Goal: Task Accomplishment & Management: Complete application form

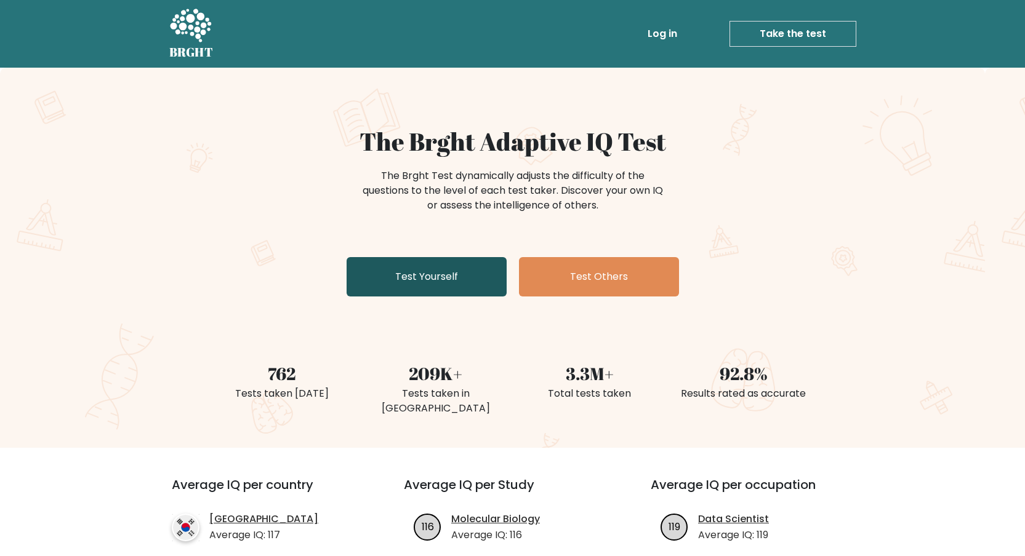
click at [475, 279] on link "Test Yourself" at bounding box center [426, 276] width 160 height 39
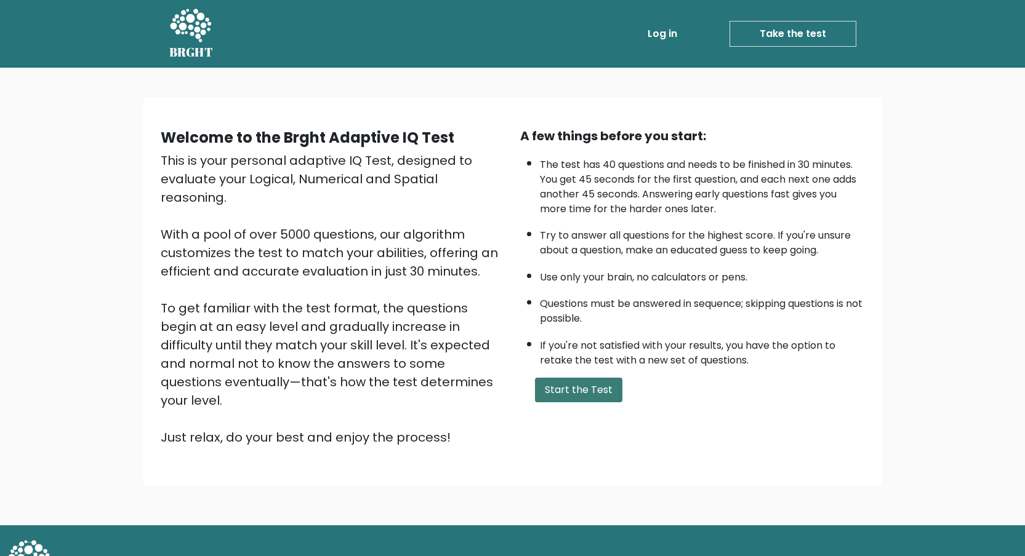
click at [582, 389] on button "Start the Test" at bounding box center [578, 390] width 87 height 25
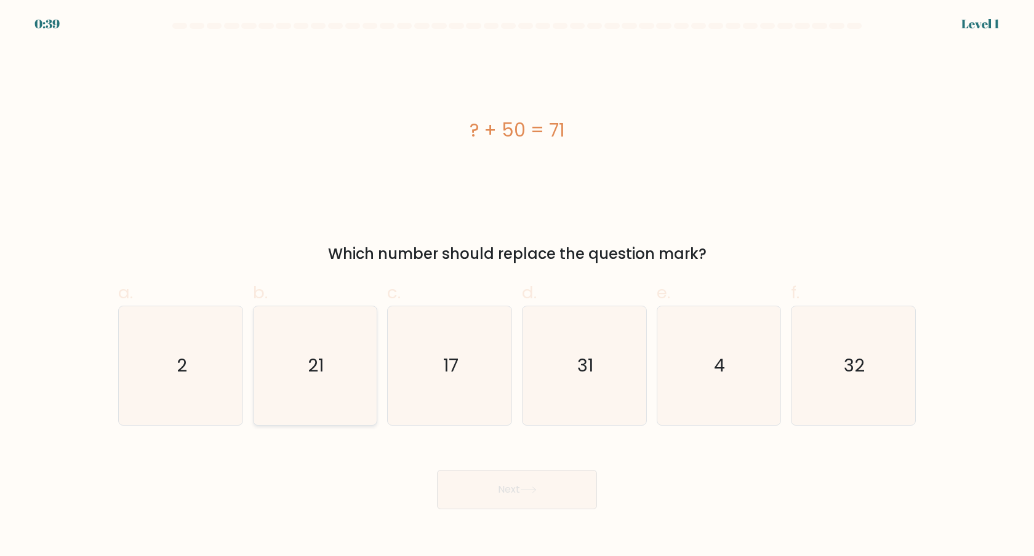
click at [335, 347] on icon "21" at bounding box center [314, 365] width 119 height 119
click at [517, 286] on input "b. 21" at bounding box center [517, 282] width 1 height 8
radio input "true"
click at [507, 481] on button "Next" at bounding box center [517, 489] width 160 height 39
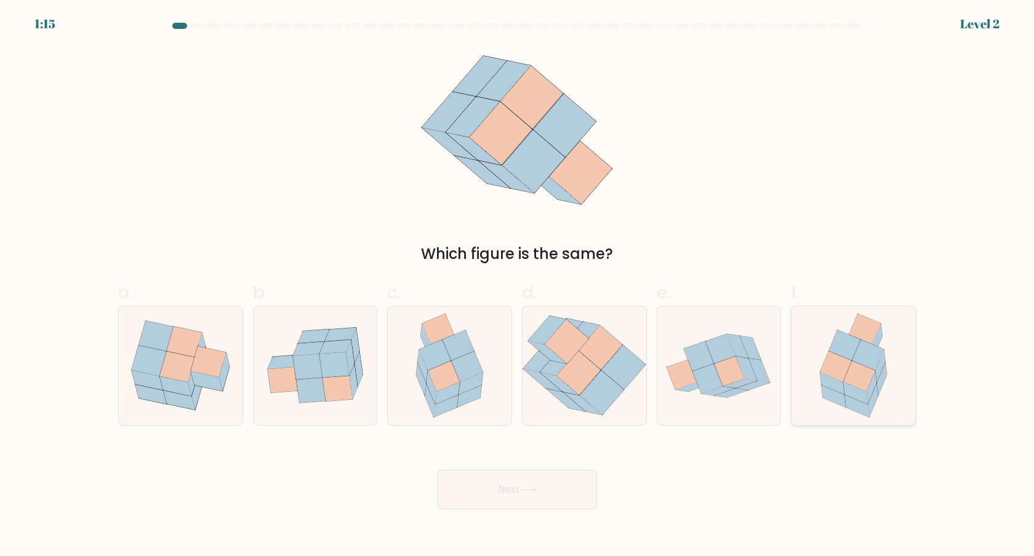
click at [852, 368] on icon at bounding box center [858, 376] width 31 height 30
click at [518, 286] on input "f." at bounding box center [517, 282] width 1 height 8
radio input "true"
click at [550, 482] on button "Next" at bounding box center [517, 489] width 160 height 39
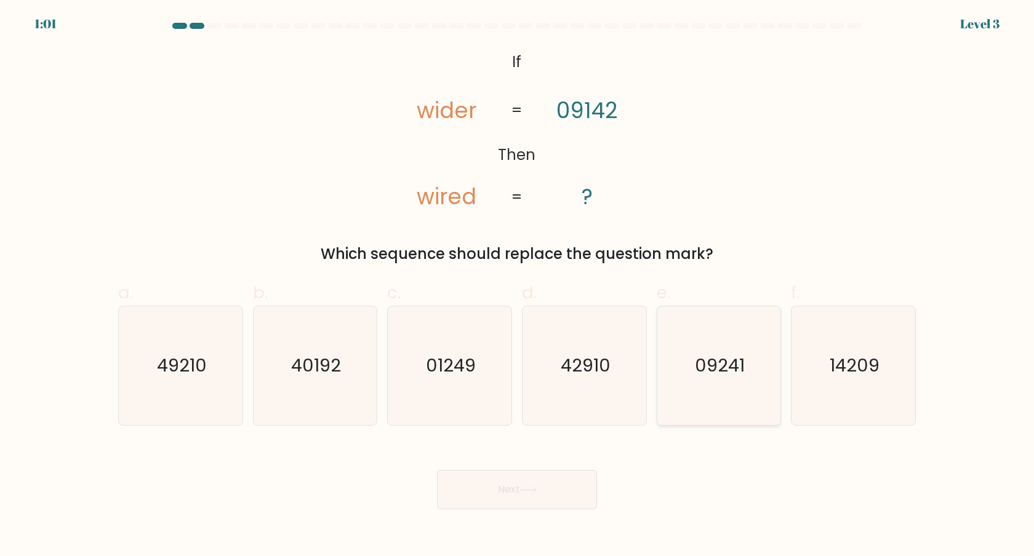
click at [696, 377] on text "09241" at bounding box center [720, 365] width 50 height 25
click at [518, 286] on input "e. 09241" at bounding box center [517, 282] width 1 height 8
radio input "true"
click at [556, 495] on button "Next" at bounding box center [517, 489] width 160 height 39
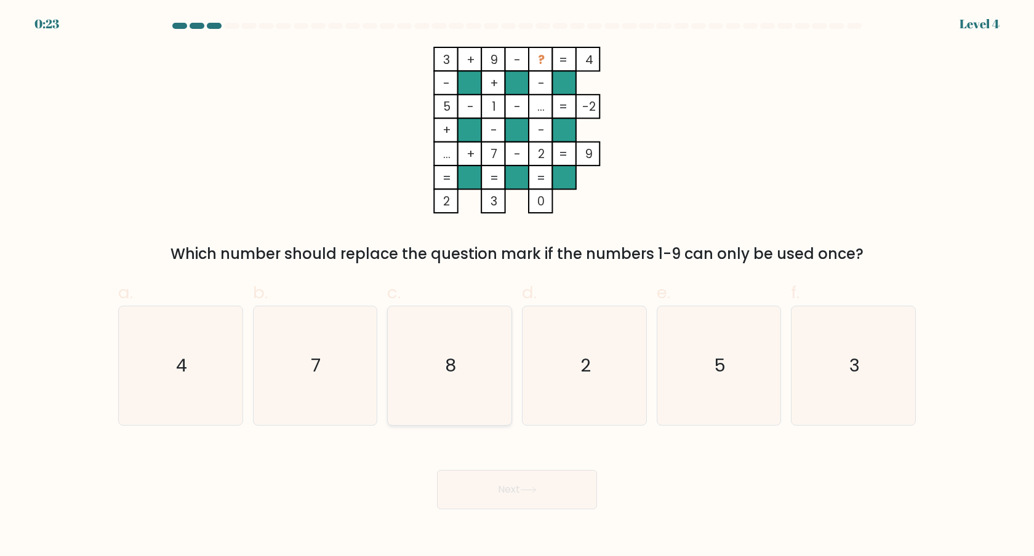
click at [478, 363] on icon "8" at bounding box center [449, 365] width 119 height 119
click at [517, 286] on input "c. 8" at bounding box center [517, 282] width 1 height 8
radio input "true"
click at [562, 490] on button "Next" at bounding box center [517, 489] width 160 height 39
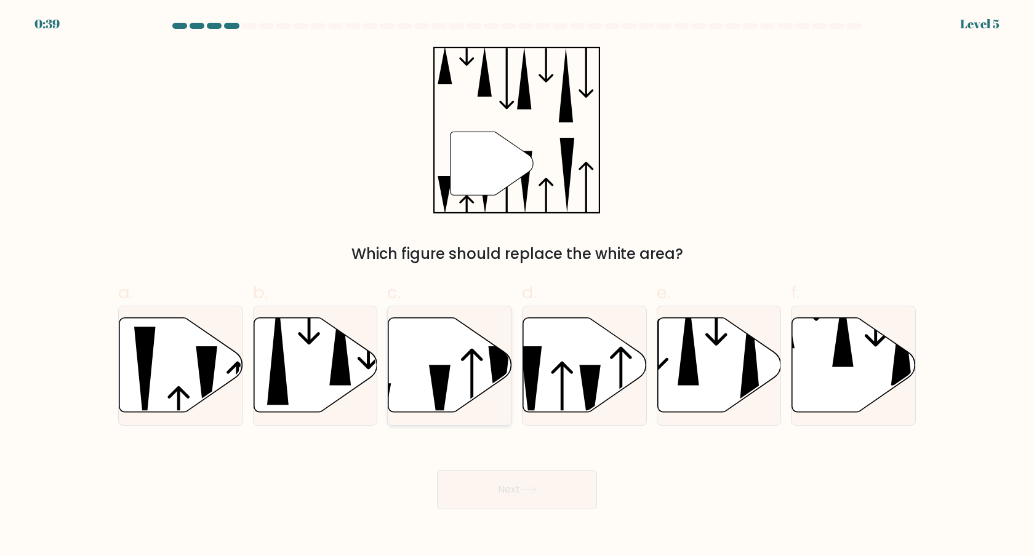
click at [466, 375] on icon at bounding box center [450, 365] width 124 height 95
click at [517, 286] on input "c." at bounding box center [517, 282] width 1 height 8
radio input "true"
click at [518, 489] on button "Next" at bounding box center [517, 489] width 160 height 39
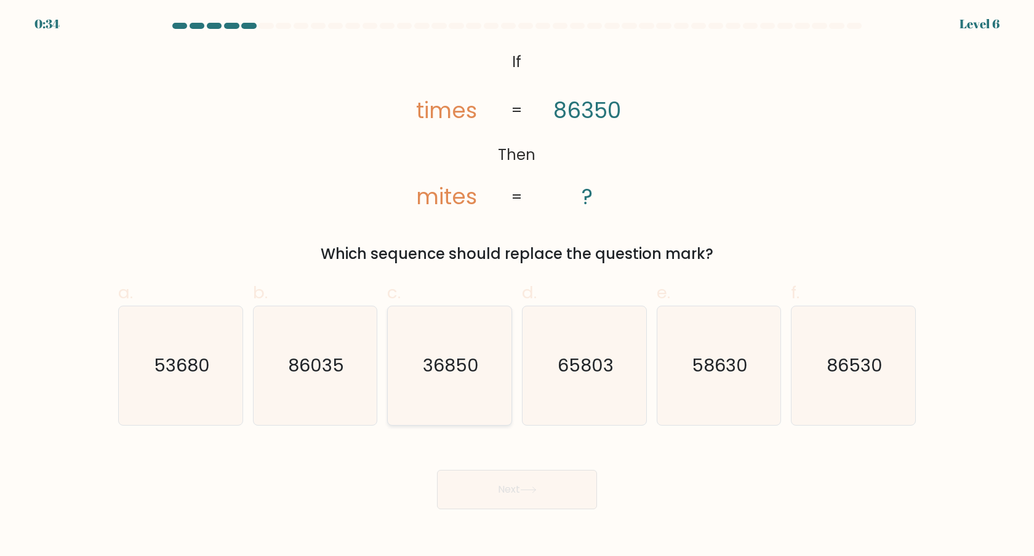
click at [474, 383] on icon "36850" at bounding box center [449, 365] width 119 height 119
click at [517, 286] on input "c. 36850" at bounding box center [517, 282] width 1 height 8
radio input "true"
click at [522, 489] on button "Next" at bounding box center [517, 489] width 160 height 39
click at [463, 357] on text "42073" at bounding box center [451, 365] width 54 height 25
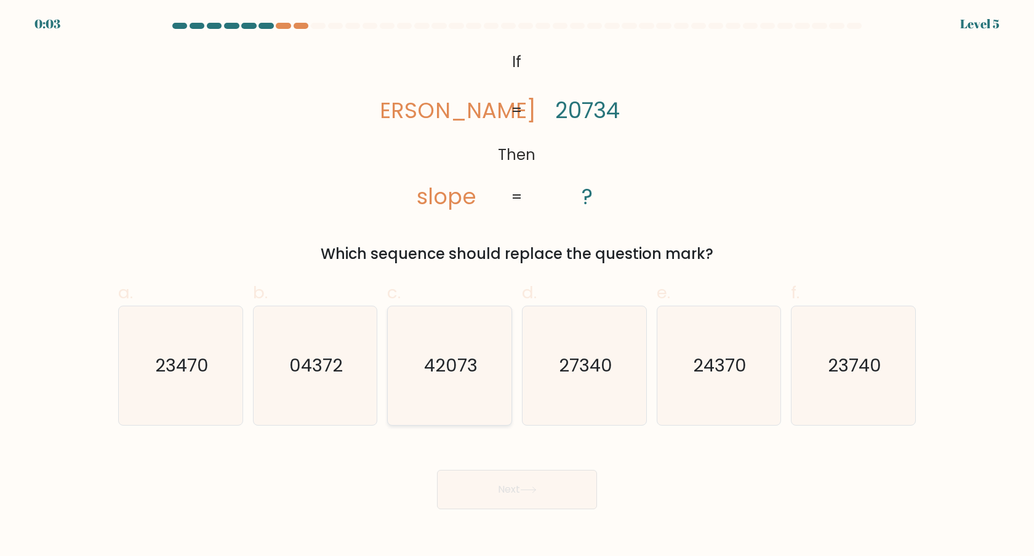
click at [517, 286] on input "c. 42073" at bounding box center [517, 282] width 1 height 8
radio input "true"
click at [546, 489] on button "Next" at bounding box center [517, 489] width 160 height 39
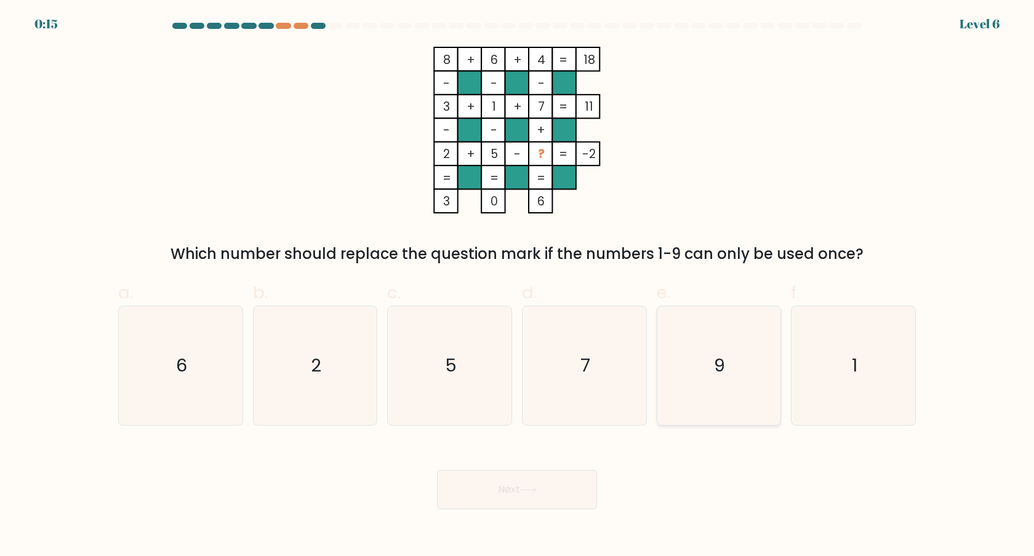
click at [729, 366] on icon "9" at bounding box center [718, 365] width 119 height 119
click at [518, 286] on input "e. 9" at bounding box center [517, 282] width 1 height 8
radio input "true"
click at [548, 478] on button "Next" at bounding box center [517, 489] width 160 height 39
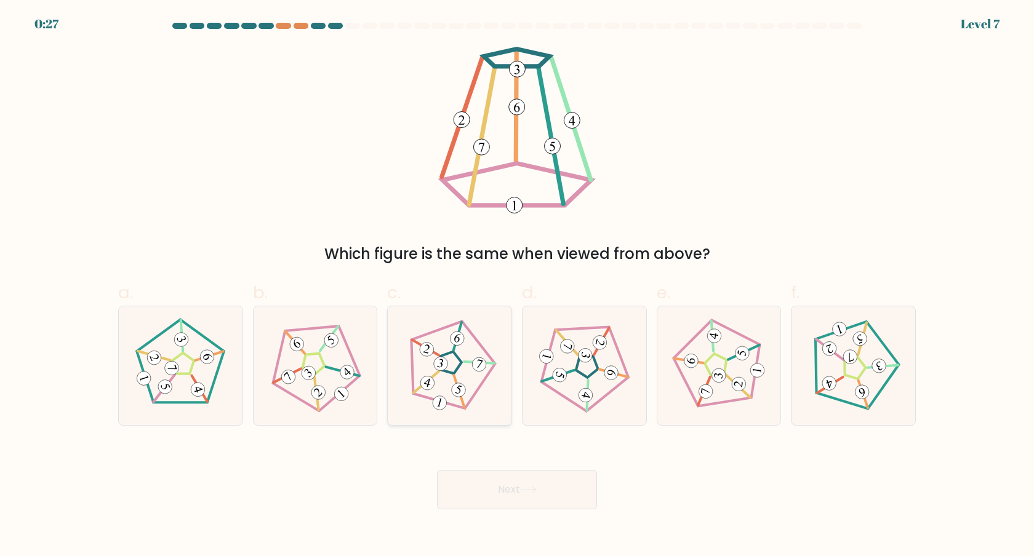
click at [444, 354] on 268 at bounding box center [450, 362] width 27 height 26
click at [517, 286] on input "c." at bounding box center [517, 282] width 1 height 8
radio input "true"
click at [545, 492] on button "Next" at bounding box center [517, 489] width 160 height 39
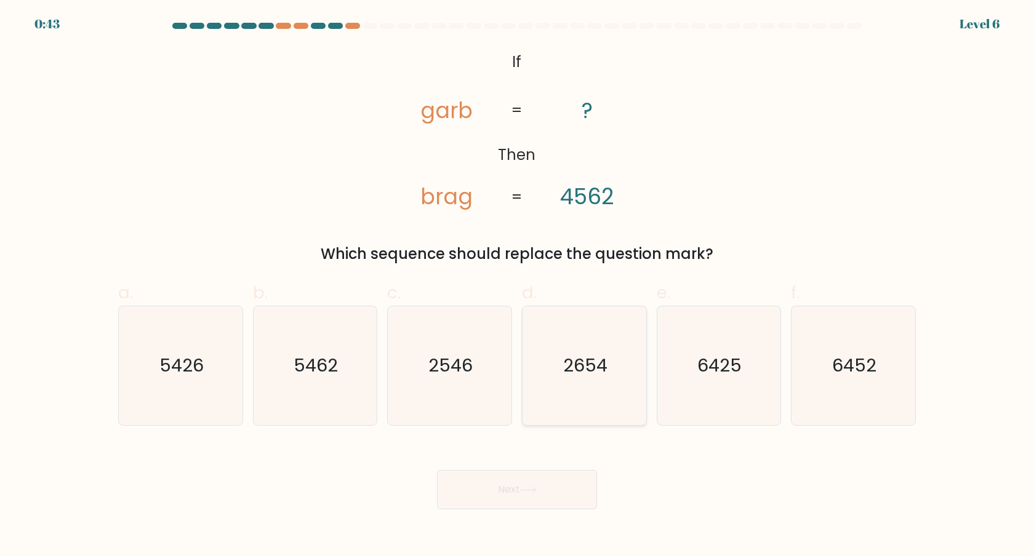
click at [584, 367] on text "2654" at bounding box center [585, 365] width 44 height 25
click at [518, 286] on input "d. 2654" at bounding box center [517, 282] width 1 height 8
radio input "true"
click at [530, 492] on icon at bounding box center [528, 490] width 17 height 7
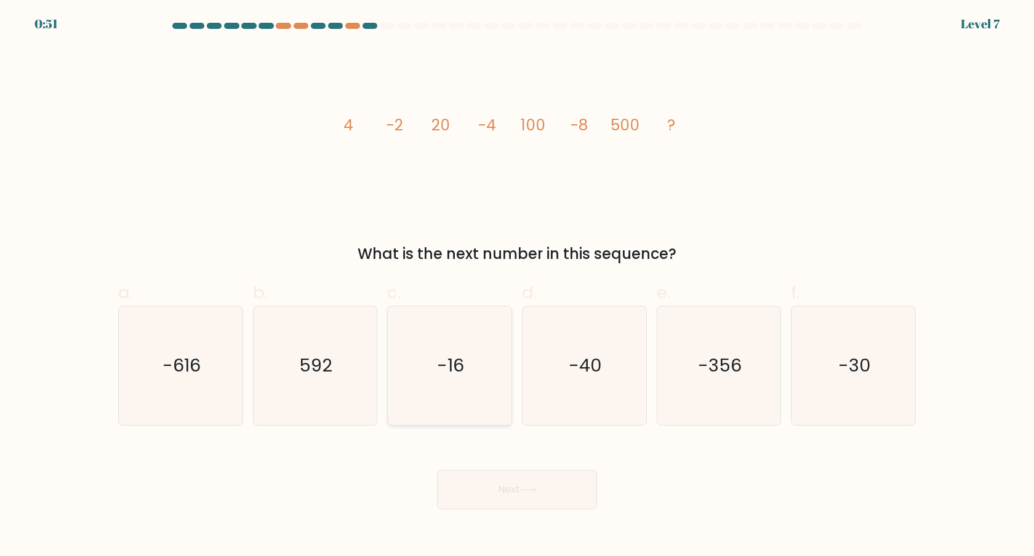
click at [463, 370] on text "-16" at bounding box center [451, 365] width 27 height 25
click at [517, 286] on input "c. -16" at bounding box center [517, 282] width 1 height 8
radio input "true"
click at [540, 483] on button "Next" at bounding box center [517, 489] width 160 height 39
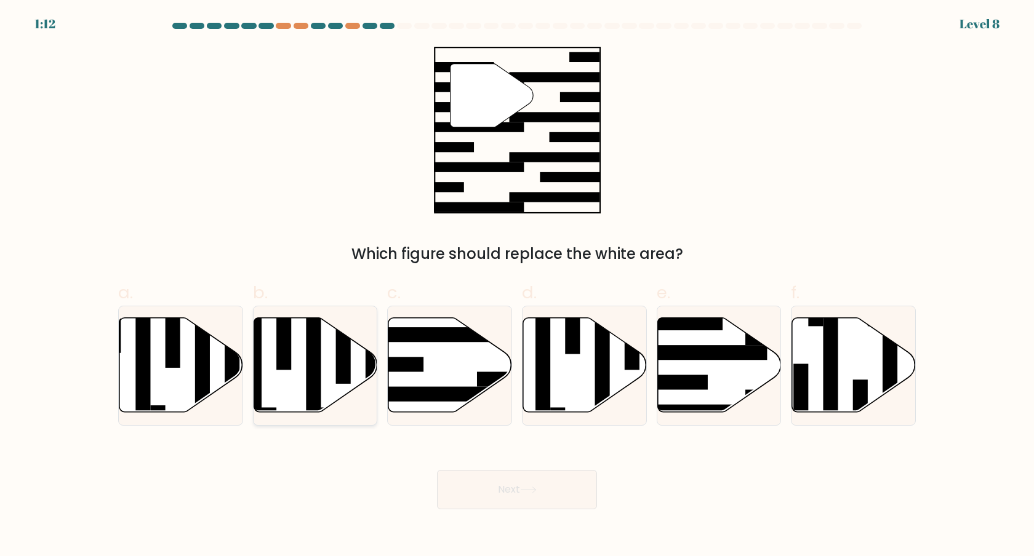
click at [315, 353] on rect at bounding box center [313, 362] width 15 height 134
click at [517, 286] on input "b." at bounding box center [517, 282] width 1 height 8
radio input "true"
click at [513, 489] on button "Next" at bounding box center [517, 489] width 160 height 39
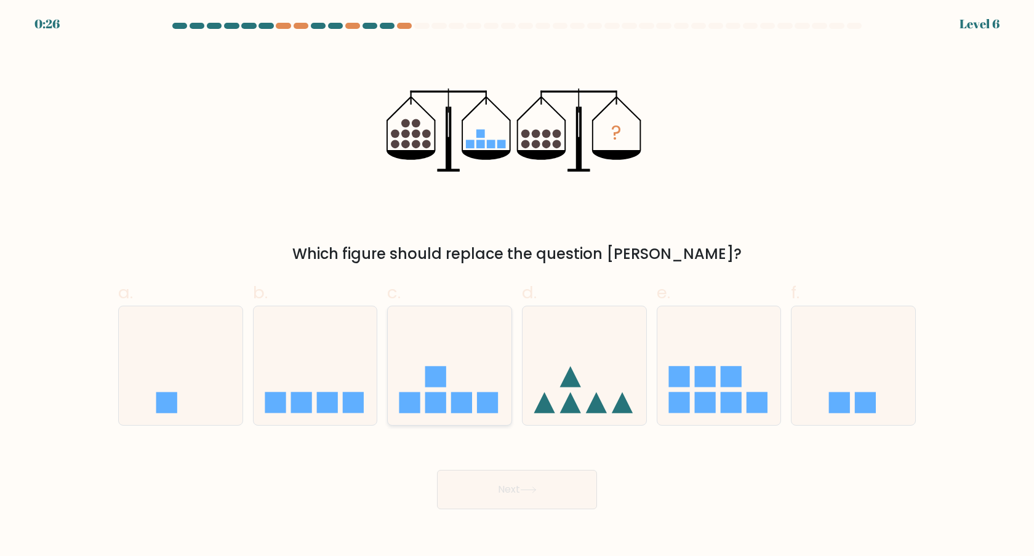
click at [449, 363] on icon at bounding box center [450, 365] width 124 height 102
click at [517, 286] on input "c." at bounding box center [517, 282] width 1 height 8
radio input "true"
click at [514, 487] on button "Next" at bounding box center [517, 489] width 160 height 39
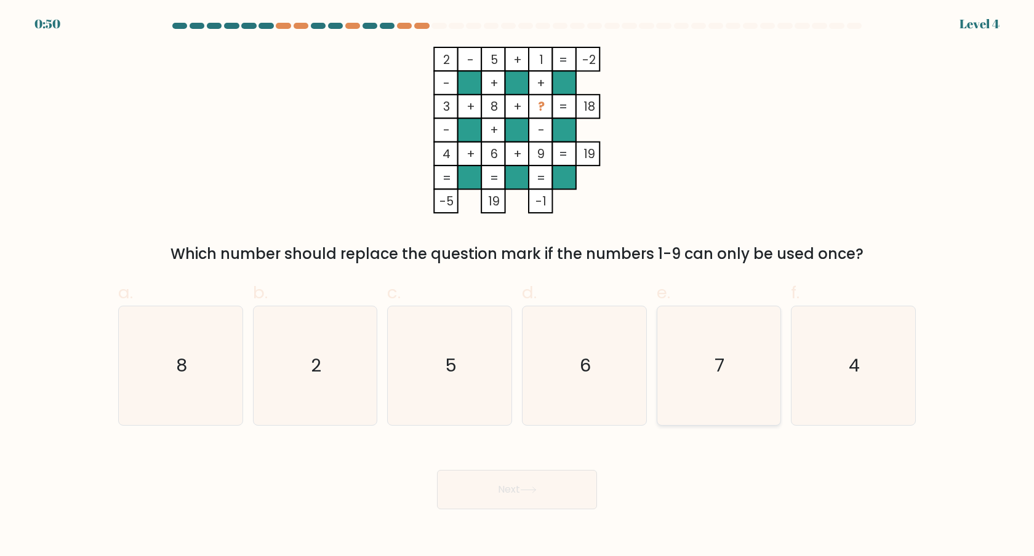
click at [714, 367] on icon "7" at bounding box center [718, 365] width 119 height 119
click at [518, 286] on input "e. 7" at bounding box center [517, 282] width 1 height 8
radio input "true"
click at [543, 494] on button "Next" at bounding box center [517, 489] width 160 height 39
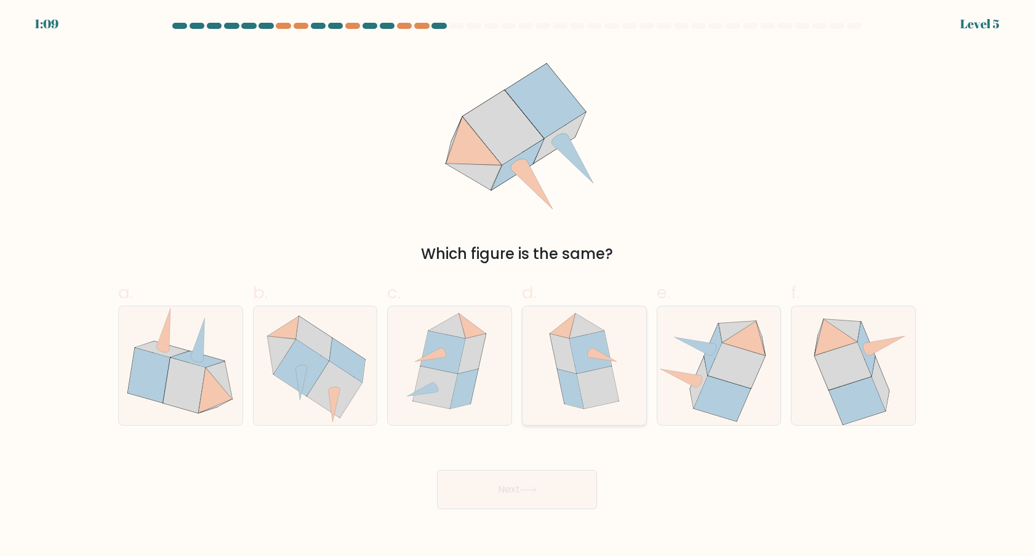
click at [576, 385] on icon at bounding box center [570, 389] width 26 height 40
click at [518, 286] on input "d." at bounding box center [517, 282] width 1 height 8
radio input "true"
click at [562, 482] on button "Next" at bounding box center [517, 489] width 160 height 39
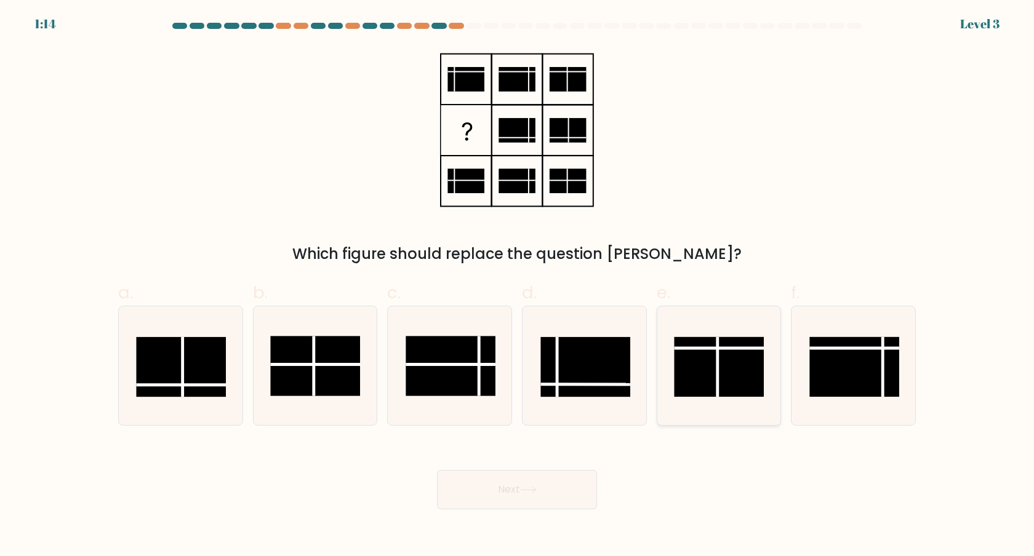
click at [708, 361] on rect at bounding box center [719, 367] width 90 height 60
click at [518, 286] on input "e." at bounding box center [517, 282] width 1 height 8
radio input "true"
click at [546, 490] on button "Next" at bounding box center [517, 489] width 160 height 39
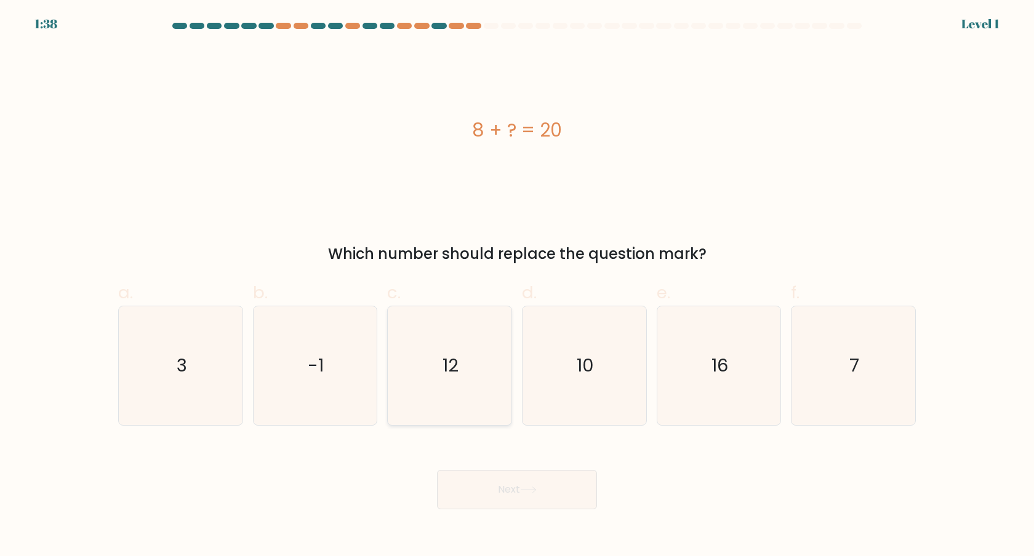
click at [452, 364] on text "12" at bounding box center [451, 365] width 16 height 25
click at [517, 286] on input "c. 12" at bounding box center [517, 282] width 1 height 8
radio input "true"
click at [510, 495] on button "Next" at bounding box center [517, 489] width 160 height 39
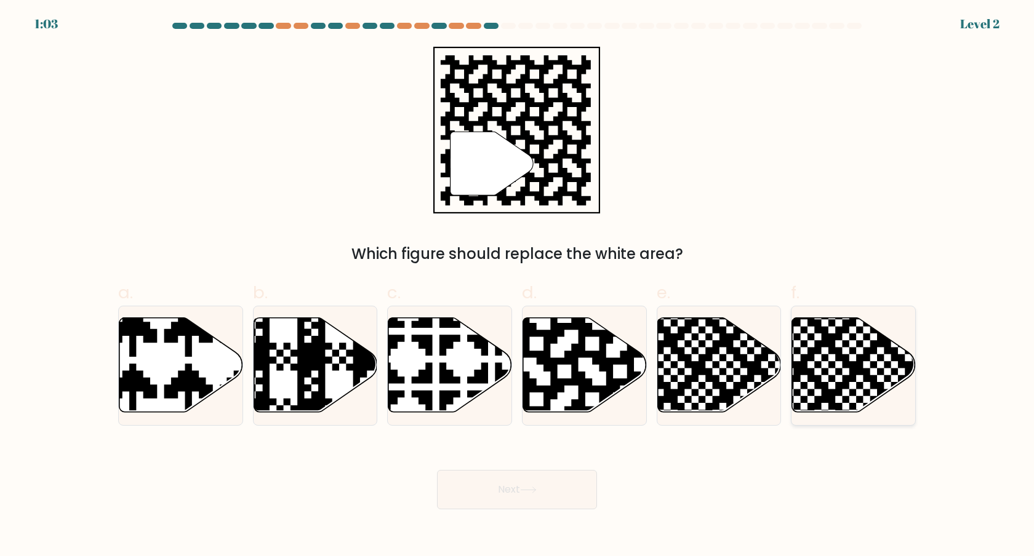
click at [820, 362] on icon at bounding box center [892, 417] width 224 height 224
click at [518, 286] on input "f." at bounding box center [517, 282] width 1 height 8
radio input "true"
click at [574, 482] on button "Next" at bounding box center [517, 489] width 160 height 39
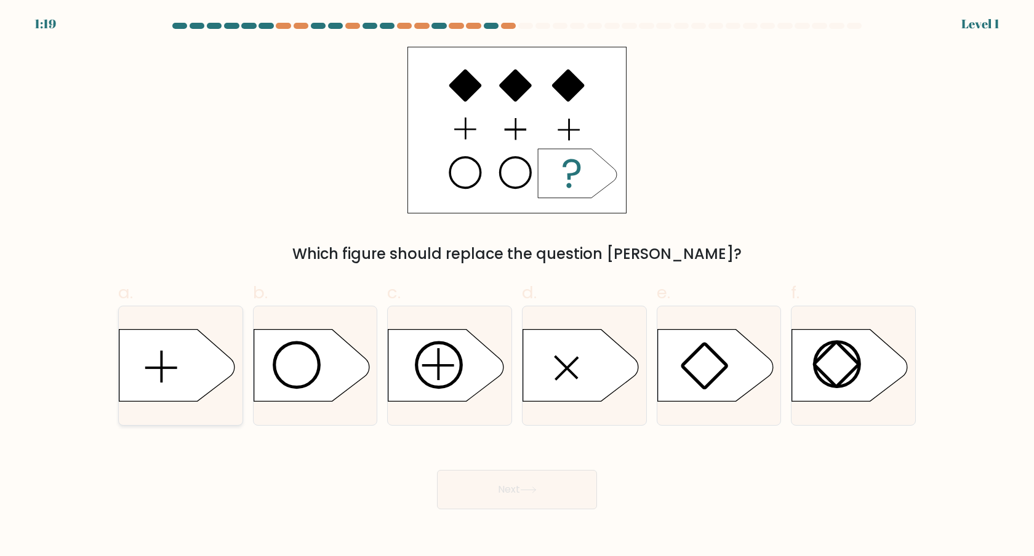
click at [170, 373] on icon at bounding box center [177, 365] width 116 height 72
click at [517, 286] on input "a." at bounding box center [517, 282] width 1 height 8
radio input "true"
click at [511, 505] on button "Next" at bounding box center [517, 489] width 160 height 39
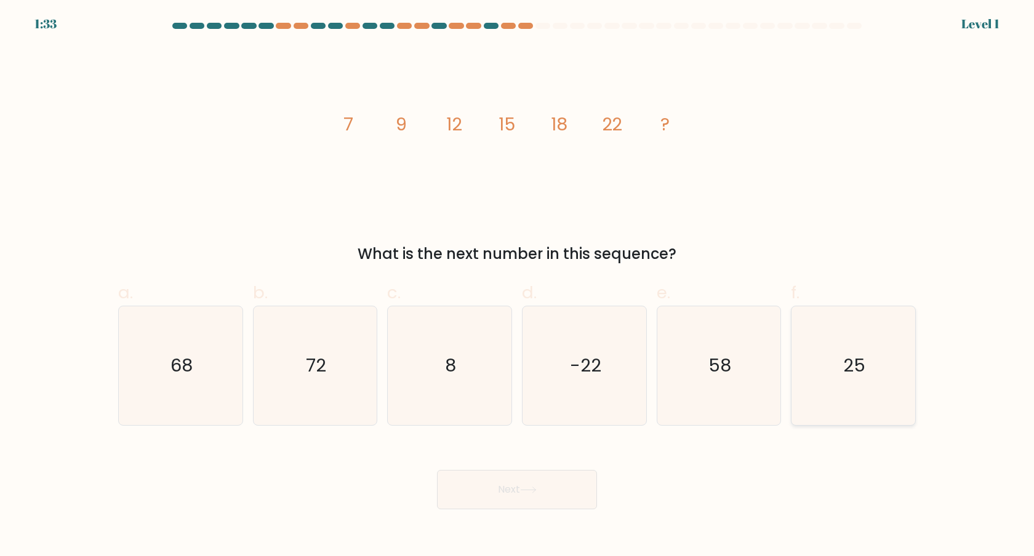
click at [840, 378] on icon "25" at bounding box center [853, 365] width 119 height 119
click at [518, 286] on input "f. 25" at bounding box center [517, 282] width 1 height 8
radio input "true"
click at [548, 495] on button "Next" at bounding box center [517, 489] width 160 height 39
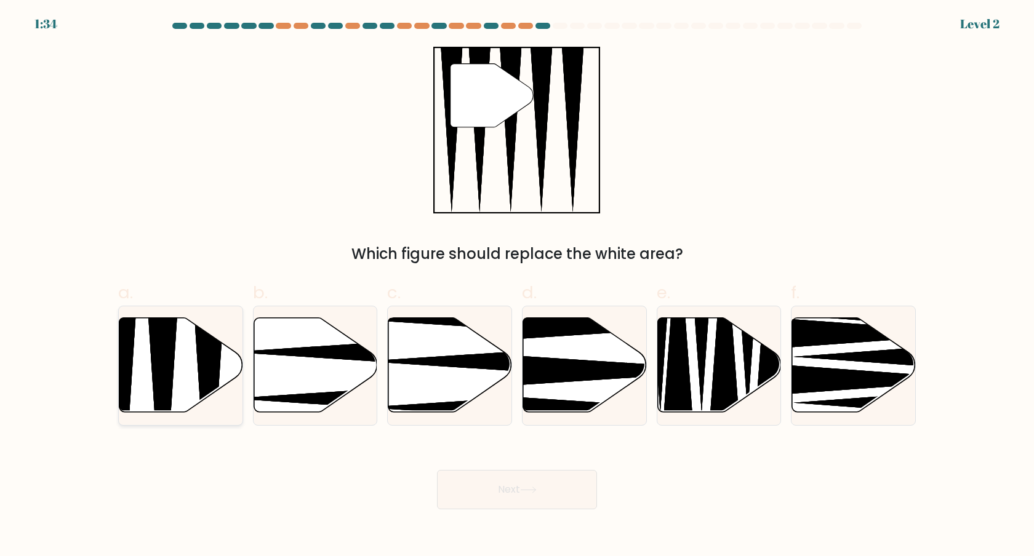
click at [198, 375] on icon at bounding box center [181, 365] width 124 height 95
click at [517, 286] on input "a." at bounding box center [517, 282] width 1 height 8
radio input "true"
click at [482, 499] on button "Next" at bounding box center [517, 489] width 160 height 39
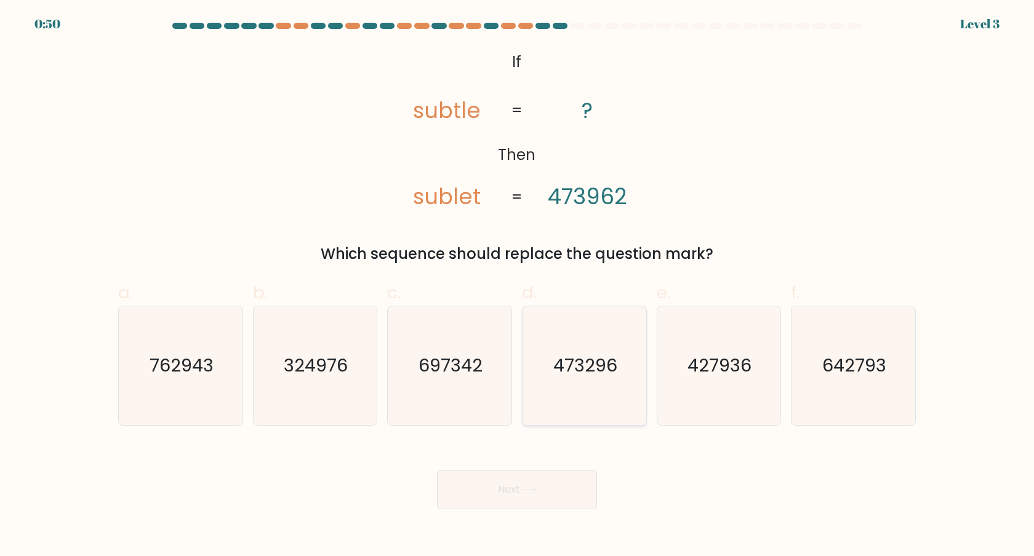
click at [585, 379] on icon "473296" at bounding box center [584, 365] width 119 height 119
click at [518, 286] on input "d. 473296" at bounding box center [517, 282] width 1 height 8
radio input "true"
click at [564, 484] on button "Next" at bounding box center [517, 489] width 160 height 39
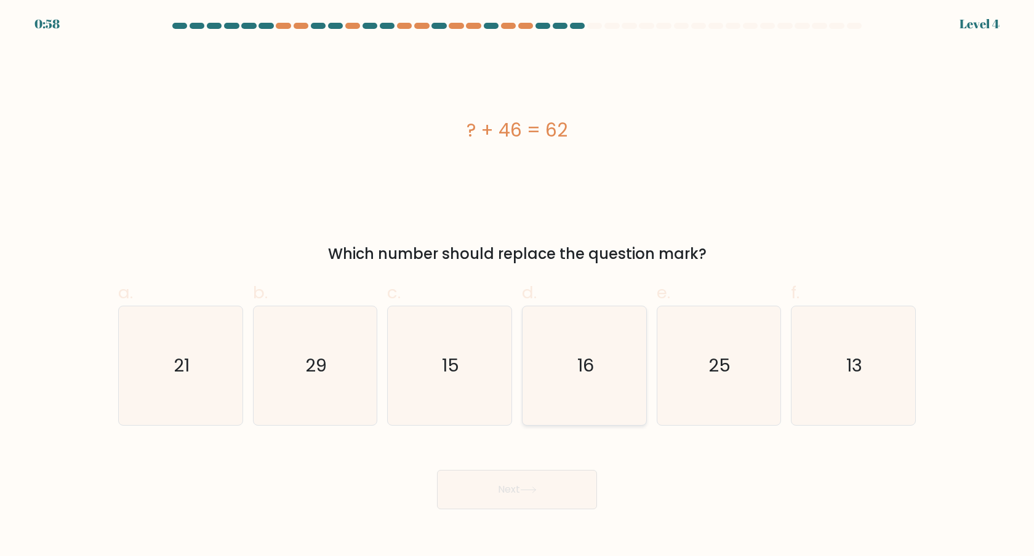
click at [582, 372] on text "16" at bounding box center [585, 365] width 17 height 25
click at [518, 286] on input "d. 16" at bounding box center [517, 282] width 1 height 8
radio input "true"
click at [581, 484] on button "Next" at bounding box center [517, 489] width 160 height 39
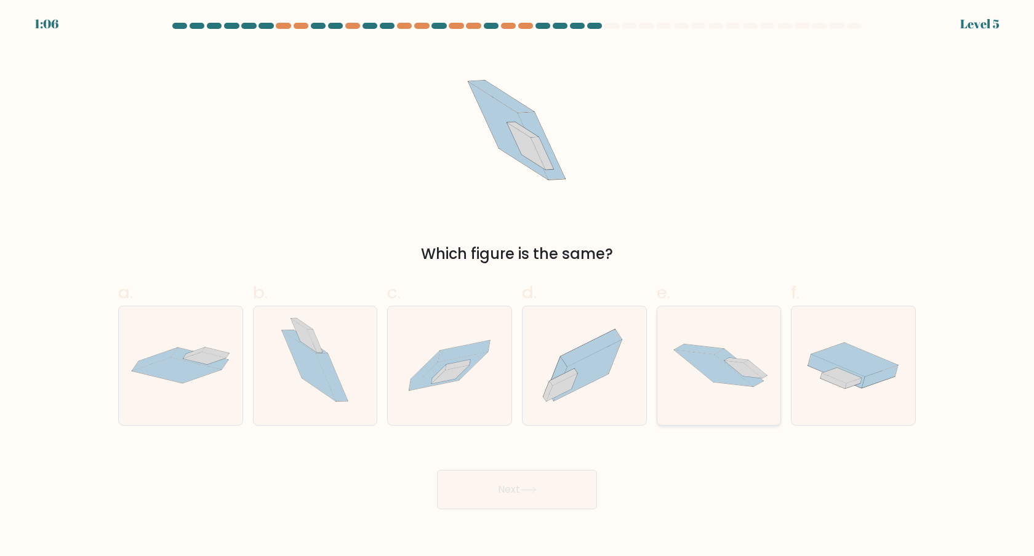
click at [706, 374] on icon at bounding box center [713, 368] width 79 height 37
click at [518, 286] on input "e." at bounding box center [517, 282] width 1 height 8
radio input "true"
click at [538, 484] on button "Next" at bounding box center [517, 489] width 160 height 39
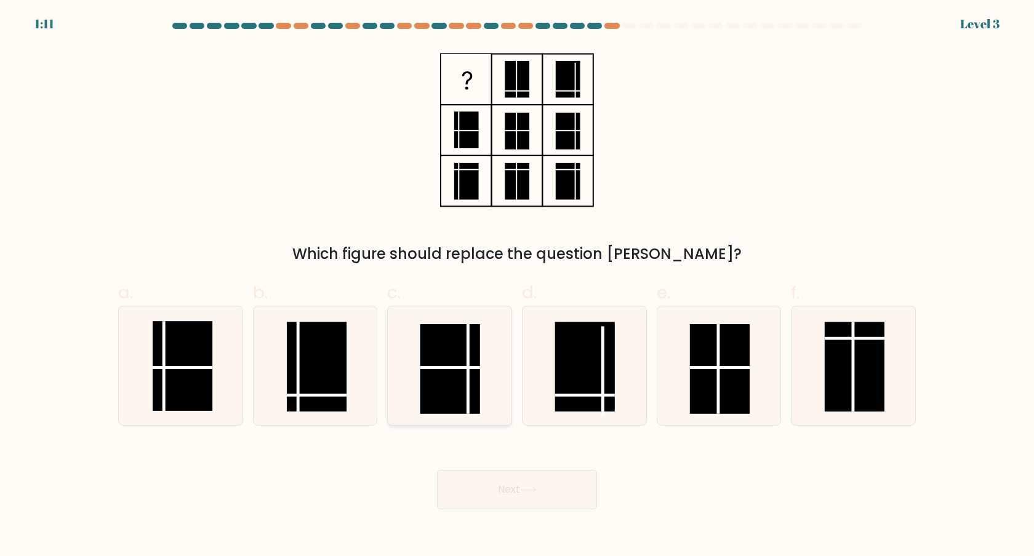
click at [455, 362] on rect at bounding box center [450, 369] width 60 height 90
click at [517, 286] on input "c." at bounding box center [517, 282] width 1 height 8
radio input "true"
click at [558, 495] on button "Next" at bounding box center [517, 489] width 160 height 39
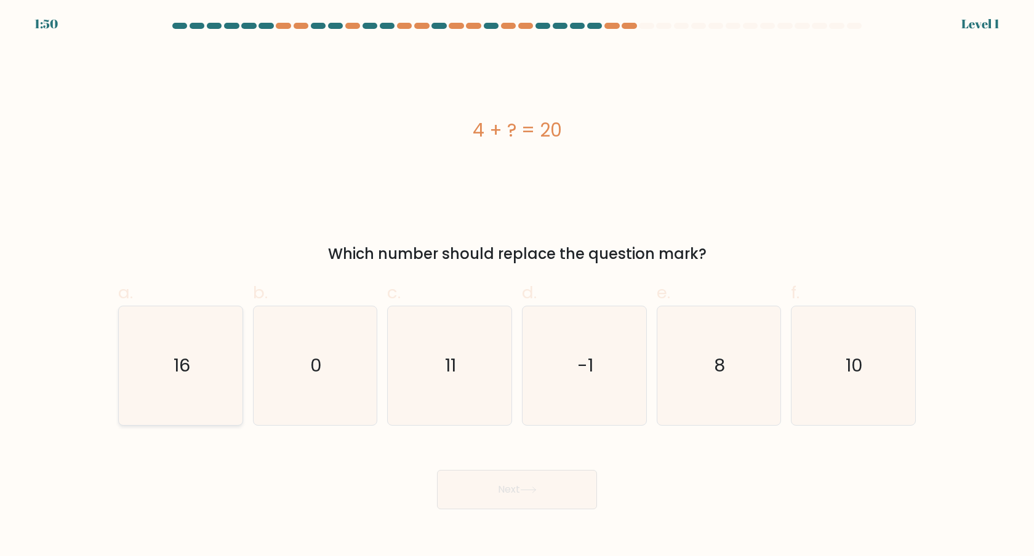
click at [161, 364] on icon "16" at bounding box center [180, 365] width 119 height 119
click at [517, 286] on input "a. 16" at bounding box center [517, 282] width 1 height 8
radio input "true"
click at [553, 493] on button "Next" at bounding box center [517, 489] width 160 height 39
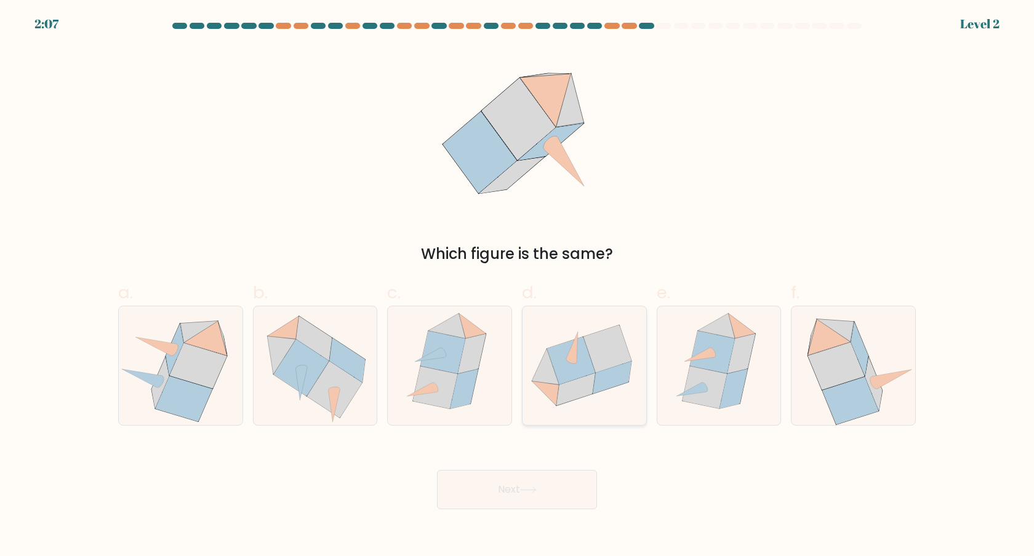
click at [586, 364] on icon at bounding box center [571, 361] width 48 height 48
click at [518, 286] on input "d." at bounding box center [517, 282] width 1 height 8
radio input "true"
click at [580, 500] on button "Next" at bounding box center [517, 489] width 160 height 39
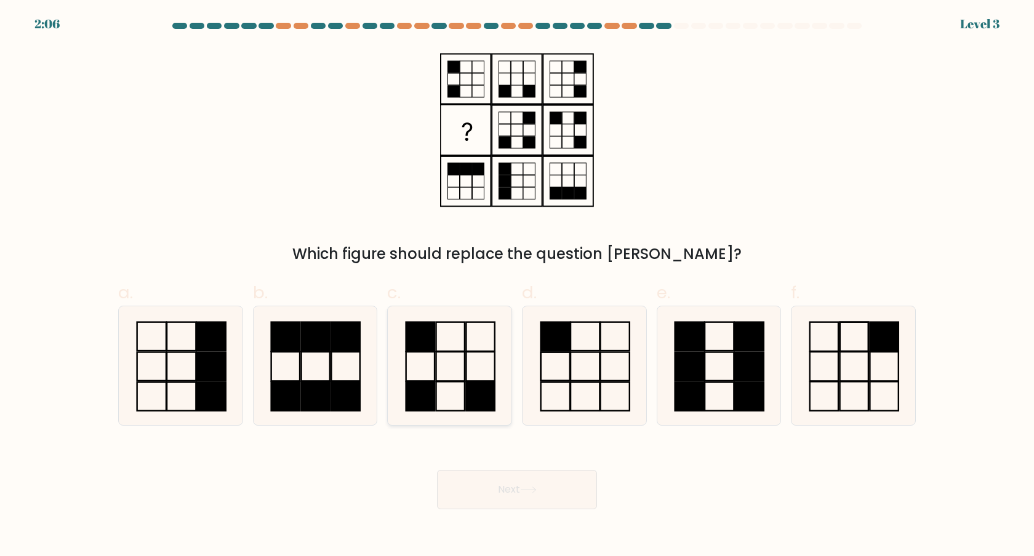
click at [442, 377] on icon at bounding box center [449, 365] width 119 height 119
click at [517, 286] on input "c." at bounding box center [517, 282] width 1 height 8
radio input "true"
click at [518, 489] on button "Next" at bounding box center [517, 489] width 160 height 39
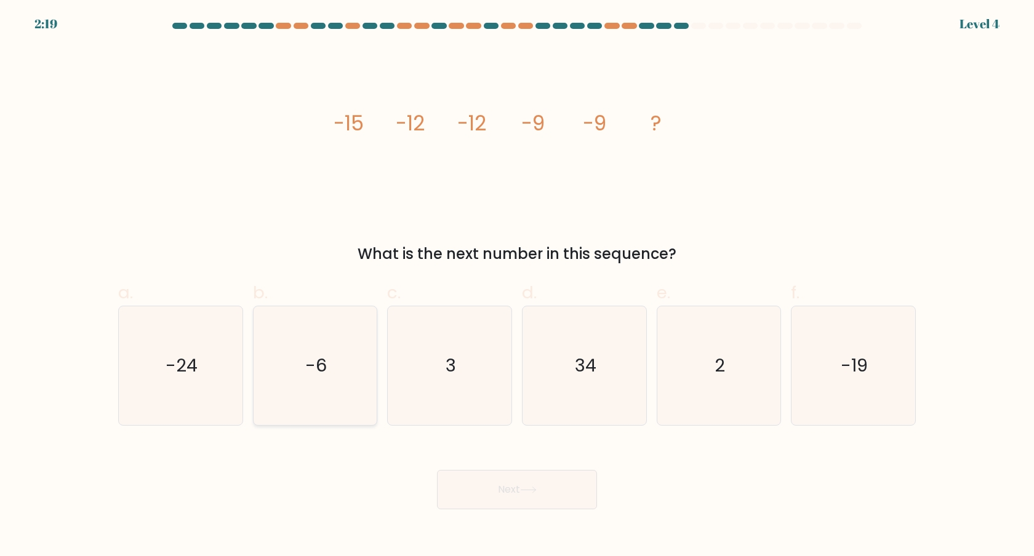
click at [338, 398] on icon "-6" at bounding box center [314, 365] width 119 height 119
click at [517, 286] on input "b. -6" at bounding box center [517, 282] width 1 height 8
radio input "true"
click at [482, 503] on button "Next" at bounding box center [517, 489] width 160 height 39
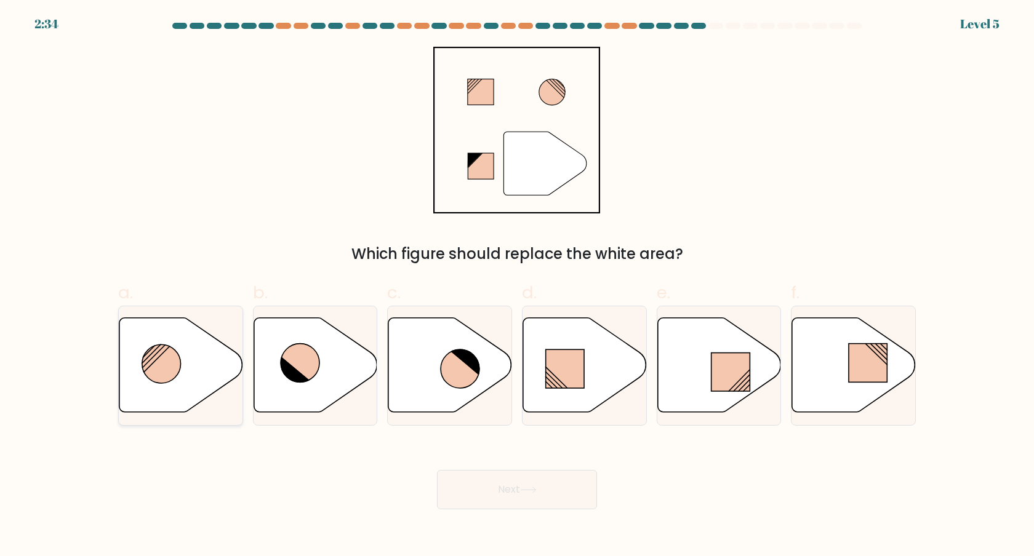
click at [211, 380] on icon at bounding box center [181, 365] width 124 height 95
click at [517, 286] on input "a." at bounding box center [517, 282] width 1 height 8
radio input "true"
click at [223, 363] on icon at bounding box center [181, 365] width 122 height 94
click at [517, 286] on input "a." at bounding box center [517, 282] width 1 height 8
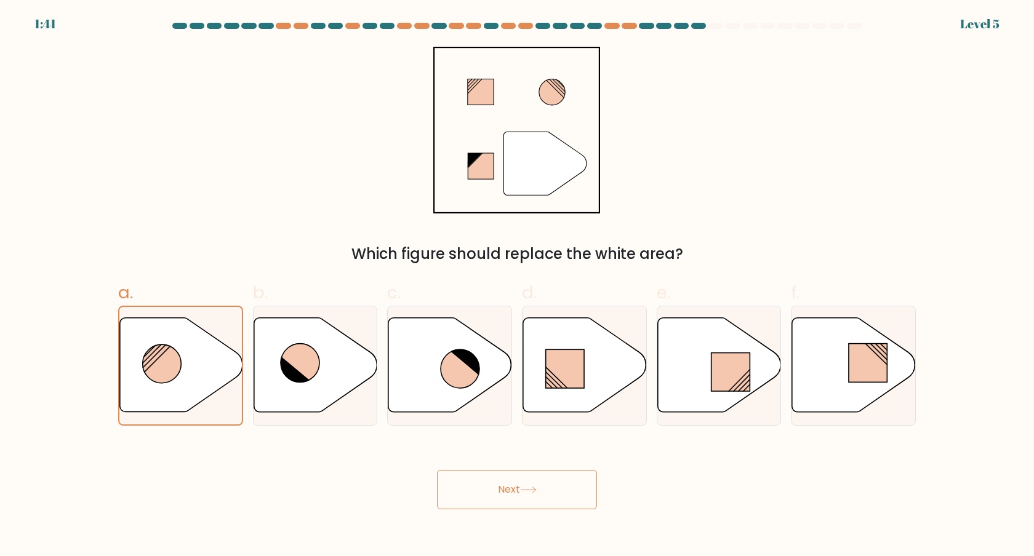
click at [516, 506] on button "Next" at bounding box center [517, 489] width 160 height 39
click at [516, 499] on button "Next" at bounding box center [517, 489] width 160 height 39
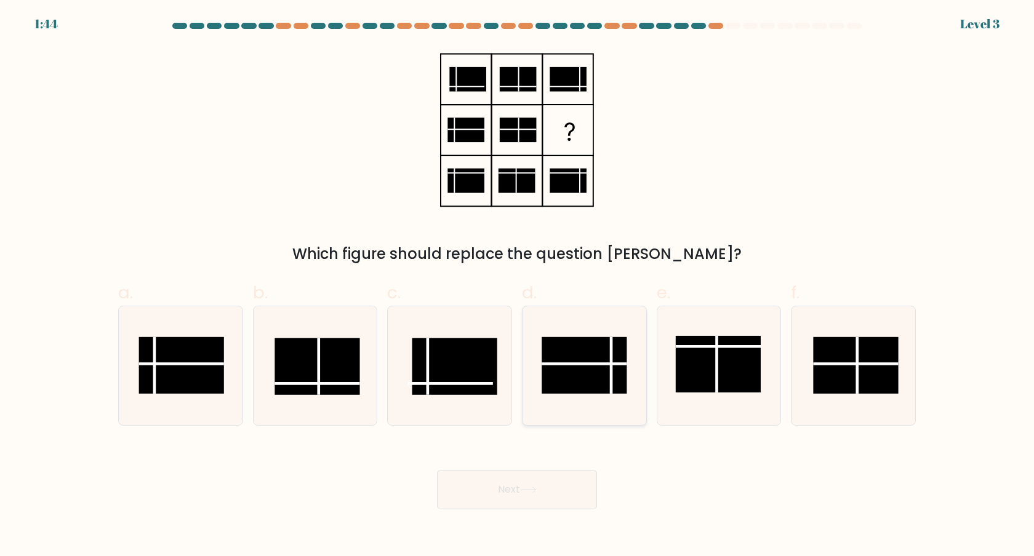
click at [594, 370] on rect at bounding box center [584, 365] width 85 height 57
click at [518, 286] on input "d." at bounding box center [517, 282] width 1 height 8
radio input "true"
click at [563, 492] on button "Next" at bounding box center [517, 489] width 160 height 39
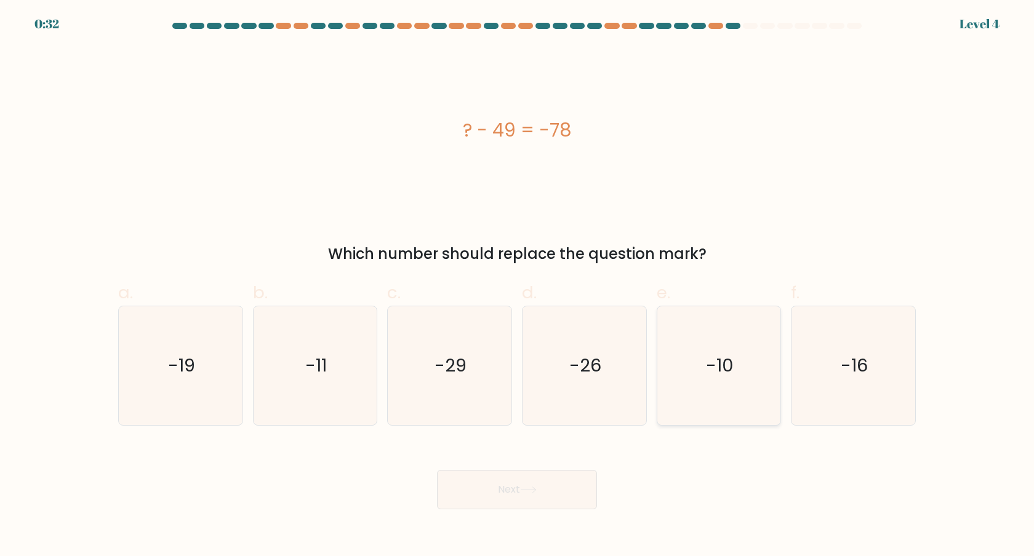
click at [712, 356] on text "-10" at bounding box center [720, 365] width 28 height 25
click at [518, 286] on input "e. -10" at bounding box center [517, 282] width 1 height 8
radio input "true"
click at [540, 490] on button "Next" at bounding box center [517, 489] width 160 height 39
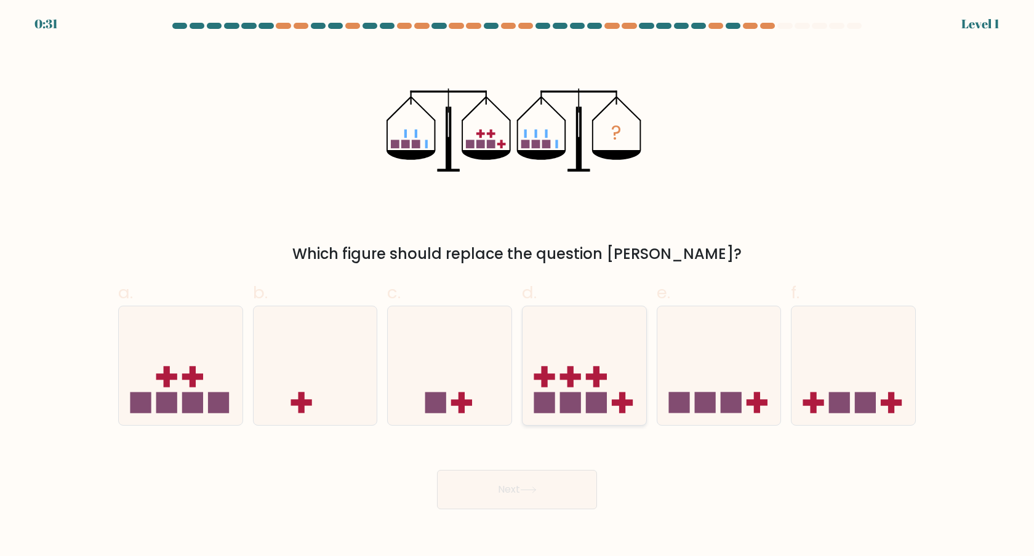
click at [575, 398] on rect at bounding box center [570, 403] width 21 height 21
click at [518, 286] on input "d." at bounding box center [517, 282] width 1 height 8
radio input "true"
click at [547, 499] on button "Next" at bounding box center [517, 489] width 160 height 39
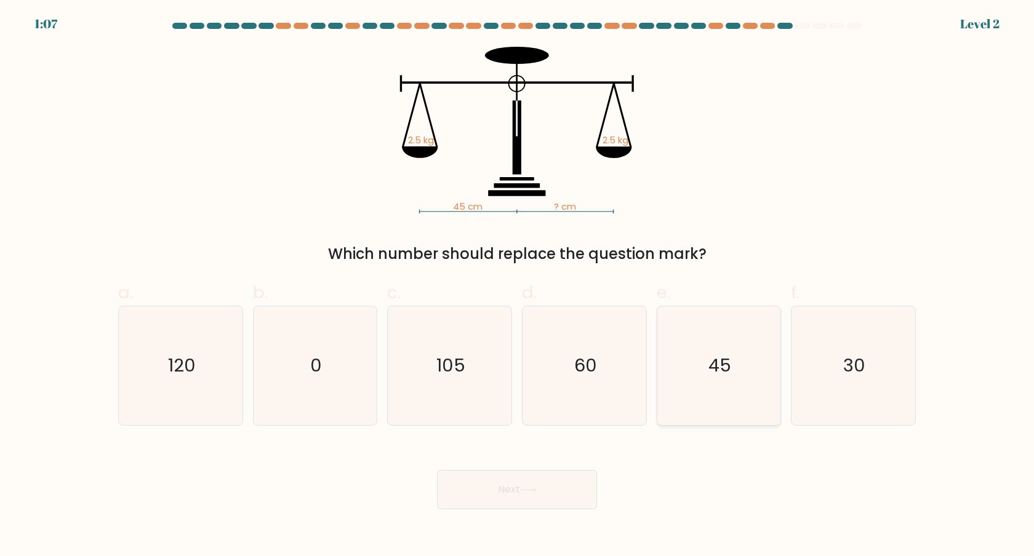
click at [693, 400] on icon "45" at bounding box center [718, 365] width 119 height 119
click at [518, 286] on input "e. 45" at bounding box center [517, 282] width 1 height 8
radio input "true"
click at [692, 397] on icon "45" at bounding box center [719, 366] width 118 height 118
click at [518, 286] on input "e. 45" at bounding box center [517, 282] width 1 height 8
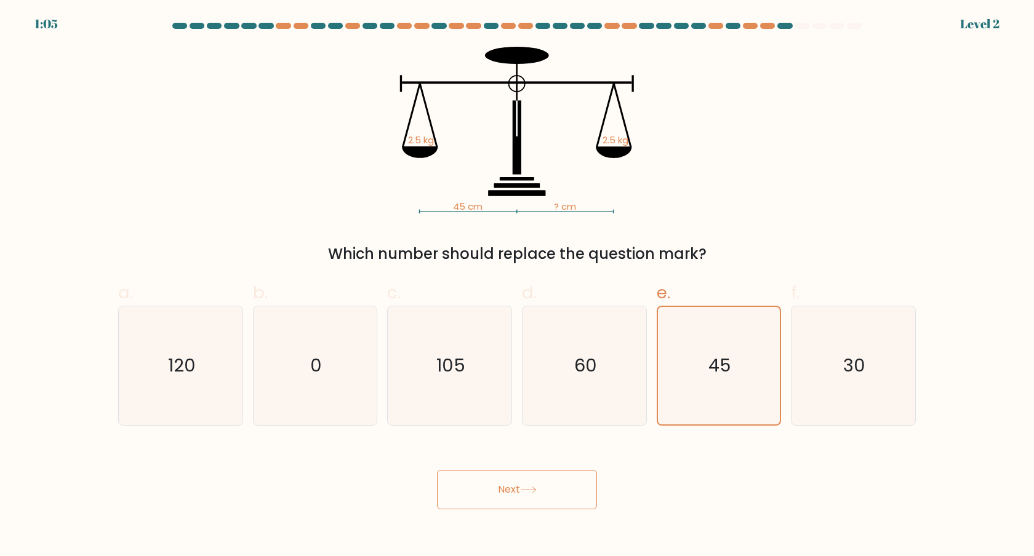
click at [510, 490] on button "Next" at bounding box center [517, 489] width 160 height 39
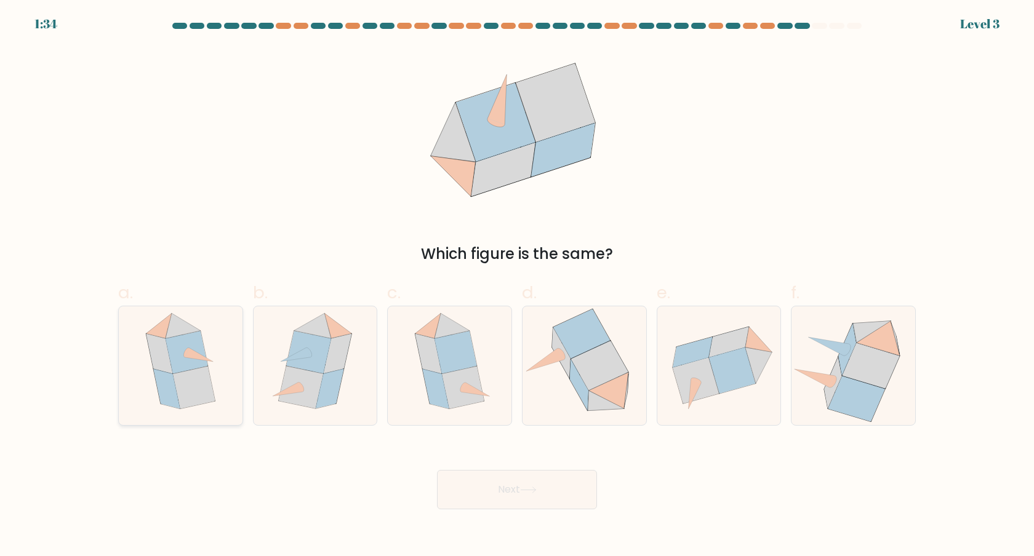
click at [222, 351] on icon at bounding box center [180, 365] width 97 height 119
click at [517, 286] on input "a." at bounding box center [517, 282] width 1 height 8
radio input "true"
click at [569, 503] on button "Next" at bounding box center [517, 489] width 160 height 39
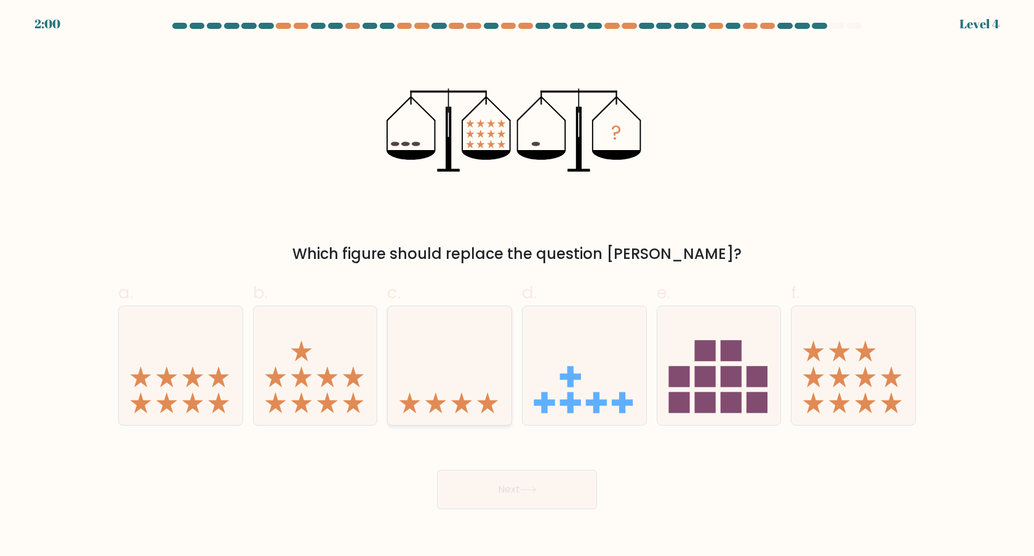
click at [452, 377] on icon at bounding box center [450, 365] width 124 height 102
click at [517, 286] on input "c." at bounding box center [517, 282] width 1 height 8
radio input "true"
click at [526, 492] on icon at bounding box center [528, 490] width 17 height 7
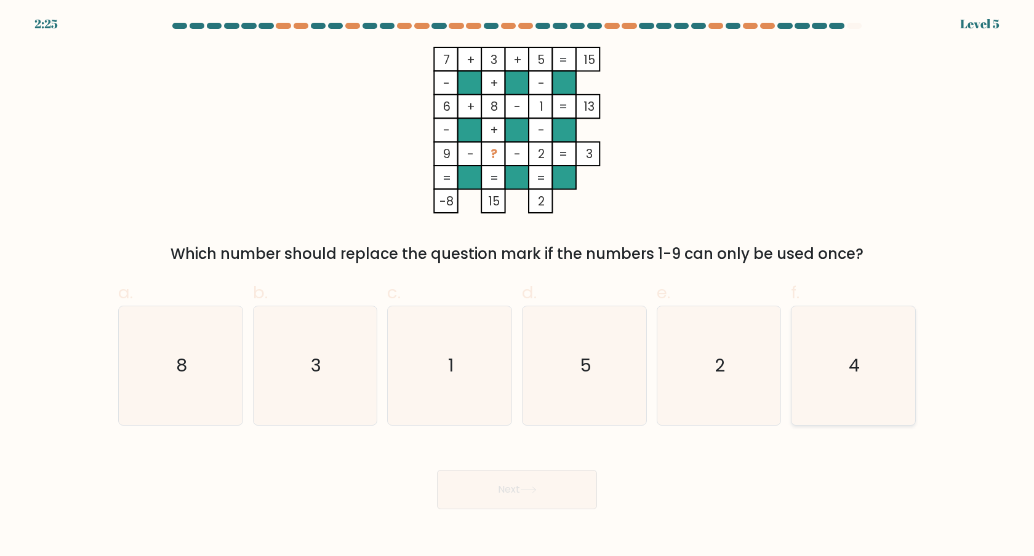
click at [858, 383] on icon "4" at bounding box center [853, 365] width 119 height 119
click at [518, 286] on input "f. 4" at bounding box center [517, 282] width 1 height 8
radio input "true"
click at [536, 498] on button "Next" at bounding box center [517, 489] width 160 height 39
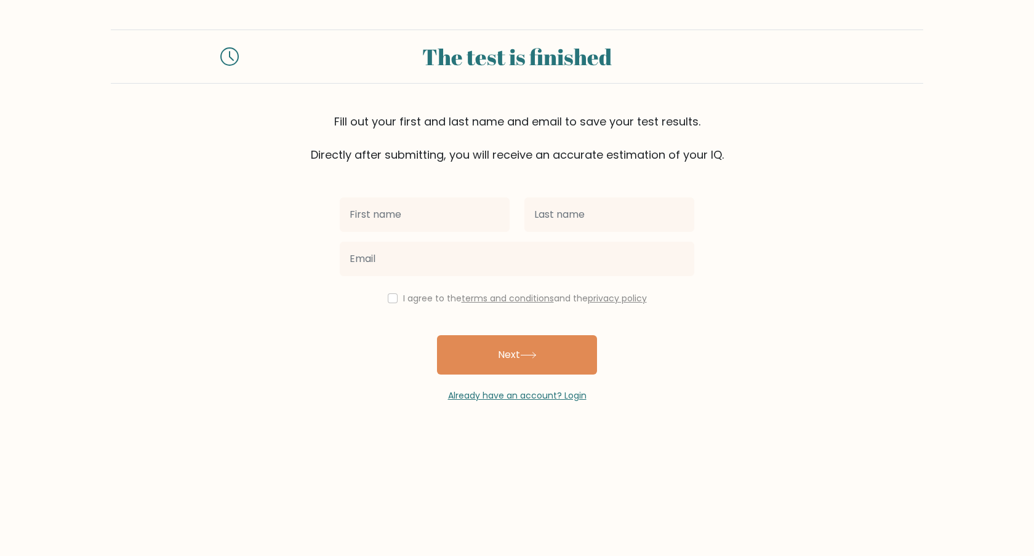
click at [428, 204] on input "text" at bounding box center [425, 215] width 170 height 34
type input "ivy"
click at [593, 206] on input "text" at bounding box center [609, 215] width 170 height 34
type input "concepcion"
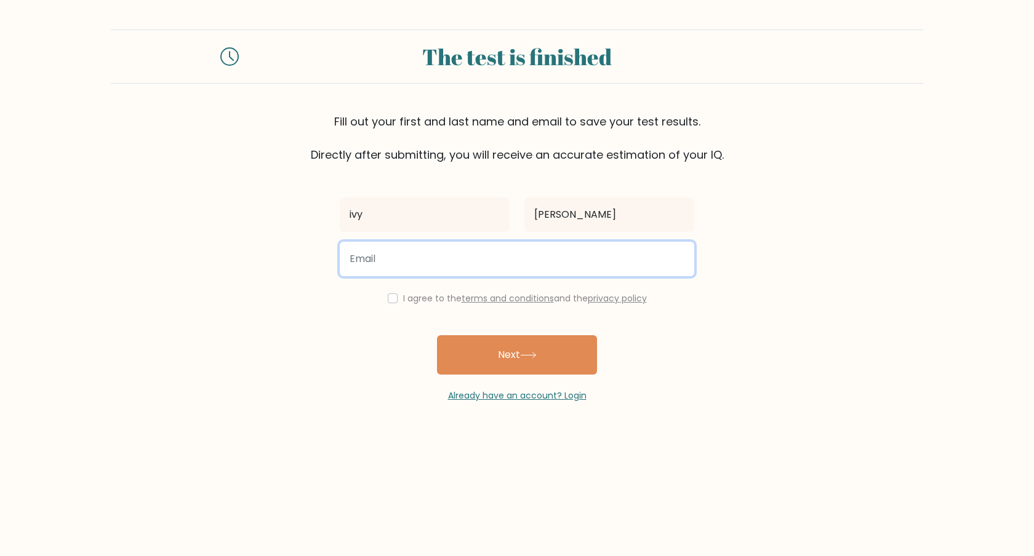
click at [460, 262] on input "email" at bounding box center [517, 259] width 354 height 34
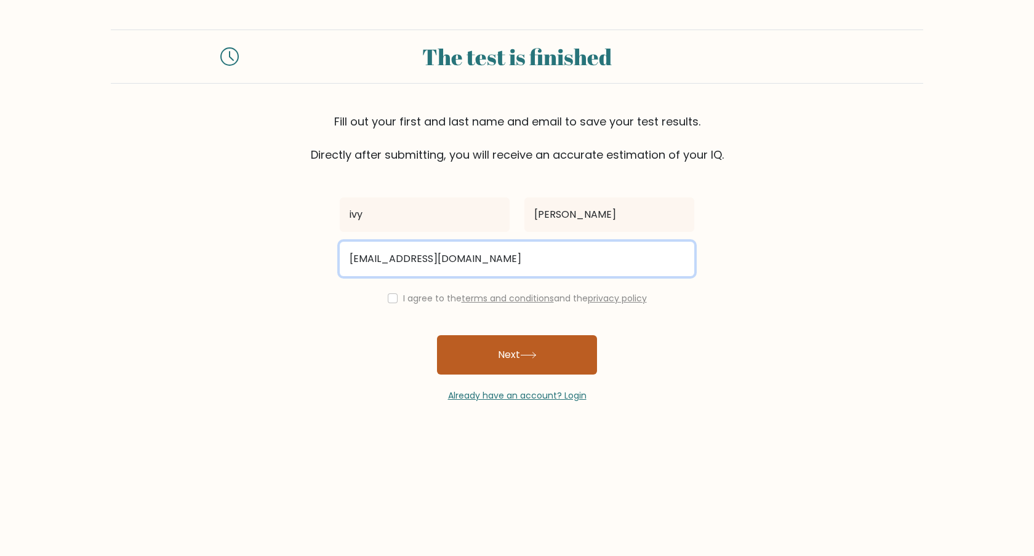
type input "ivygconcepcion@gmail.com"
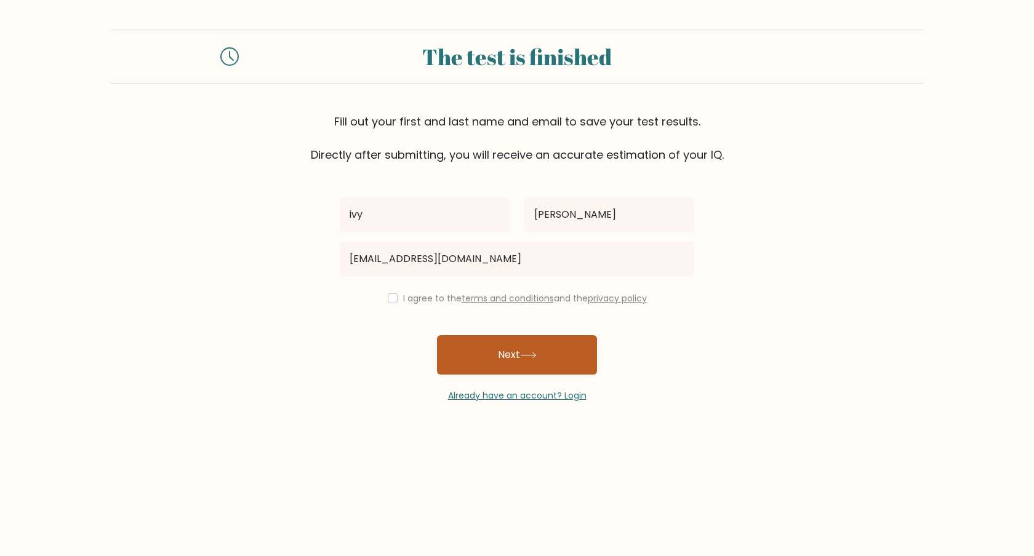
click at [482, 360] on button "Next" at bounding box center [517, 354] width 160 height 39
click at [390, 297] on input "checkbox" at bounding box center [393, 299] width 10 height 10
checkbox input "true"
click at [532, 367] on button "Next" at bounding box center [517, 354] width 160 height 39
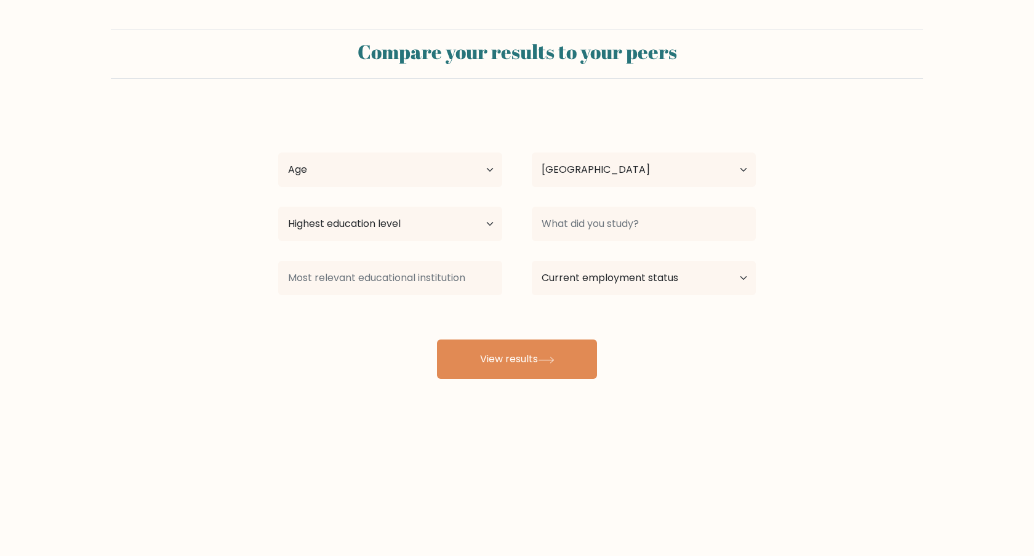
select select "PH"
click at [391, 173] on select "Age Under 18 years old 18-24 years old 25-34 years old 35-44 years old 45-54 ye…" at bounding box center [390, 170] width 224 height 34
select select "35_44"
click at [278, 153] on select "Age Under 18 years old 18-24 years old 25-34 years old 35-44 years old 45-54 ye…" at bounding box center [390, 170] width 224 height 34
click at [438, 234] on select "Highest education level No schooling Primary Lower Secondary Upper Secondary Oc…" at bounding box center [390, 224] width 224 height 34
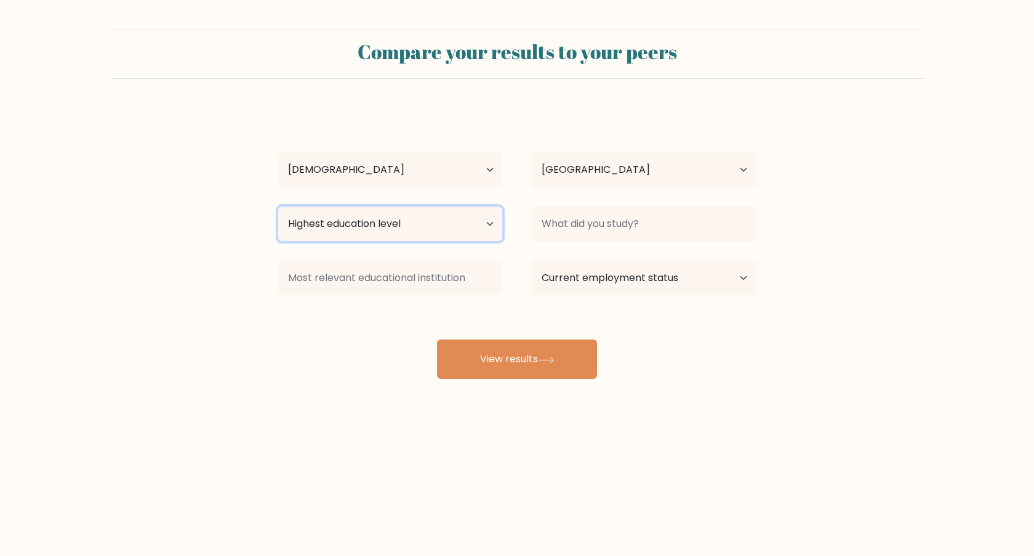
select select "bachelors_degree"
click at [278, 207] on select "Highest education level No schooling Primary Lower Secondary Upper Secondary Oc…" at bounding box center [390, 224] width 224 height 34
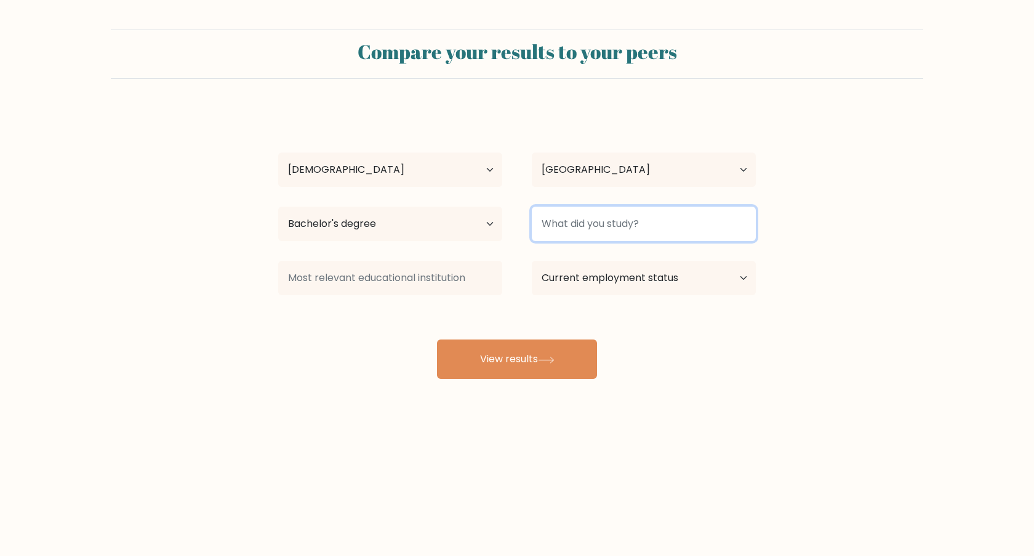
click at [606, 229] on input at bounding box center [644, 224] width 224 height 34
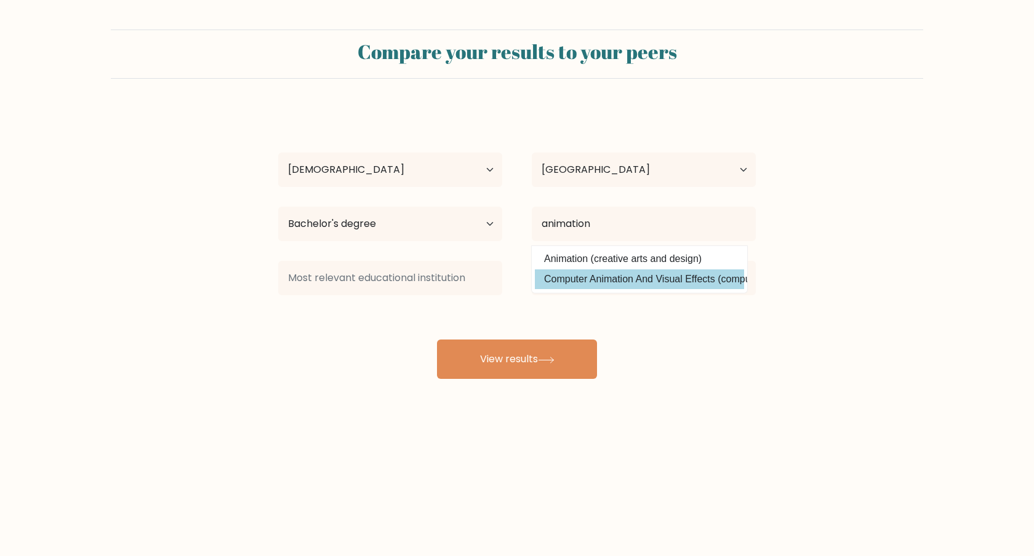
click at [577, 281] on option "Computer Animation And Visual Effects (computing)" at bounding box center [639, 280] width 209 height 20
type input "Computer Animation And Visual Effects"
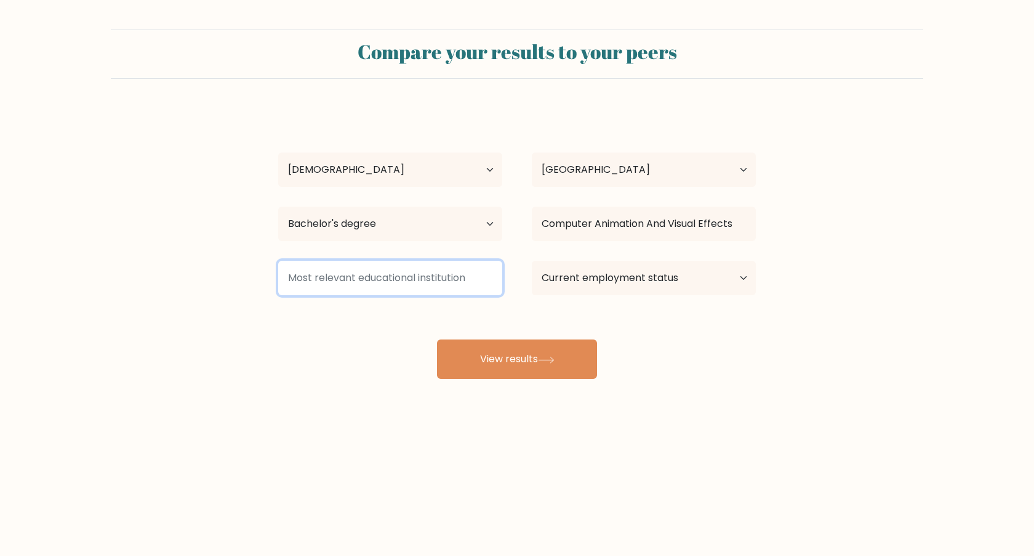
click at [490, 275] on input at bounding box center [390, 278] width 224 height 34
type input "universityof makati"
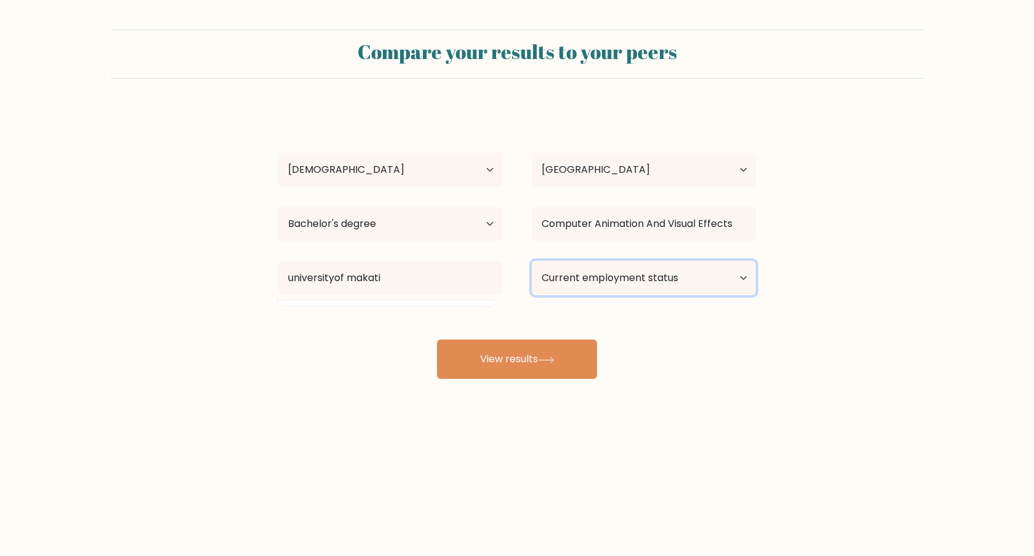
click at [647, 289] on select "Current employment status Employed Student Retired Other / prefer not to answer" at bounding box center [644, 278] width 224 height 34
click at [532, 261] on select "Current employment status Employed Student Retired Other / prefer not to answer" at bounding box center [644, 278] width 224 height 34
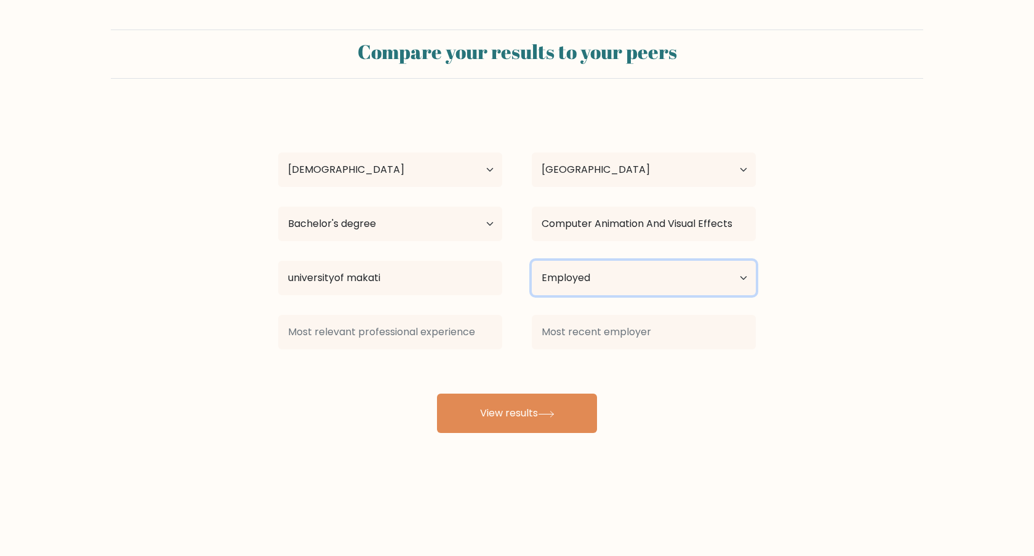
click at [636, 268] on select "Current employment status Employed Student Retired Other / prefer not to answer" at bounding box center [644, 278] width 224 height 34
select select "other"
click at [532, 261] on select "Current employment status Employed Student Retired Other / prefer not to answer" at bounding box center [644, 278] width 224 height 34
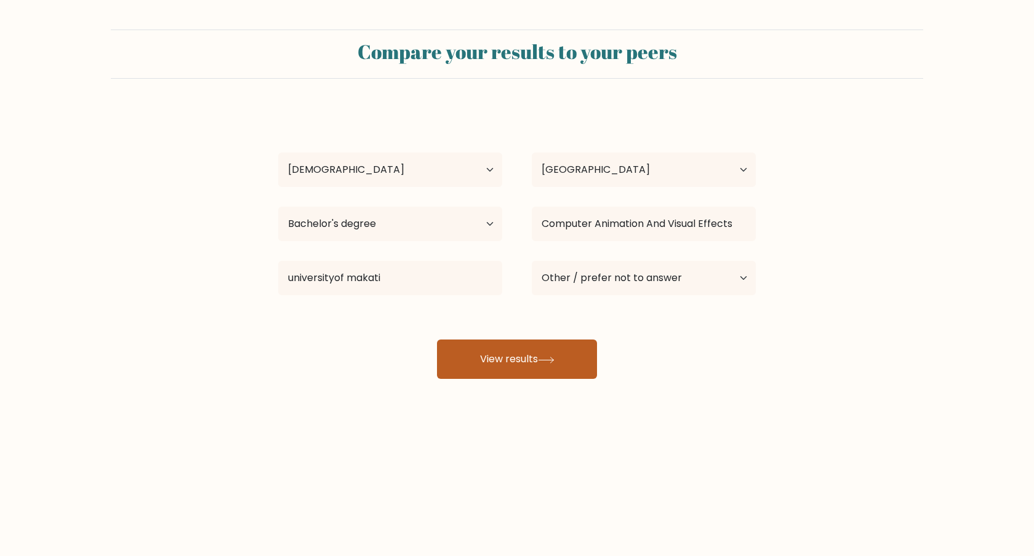
click at [505, 369] on button "View results" at bounding box center [517, 359] width 160 height 39
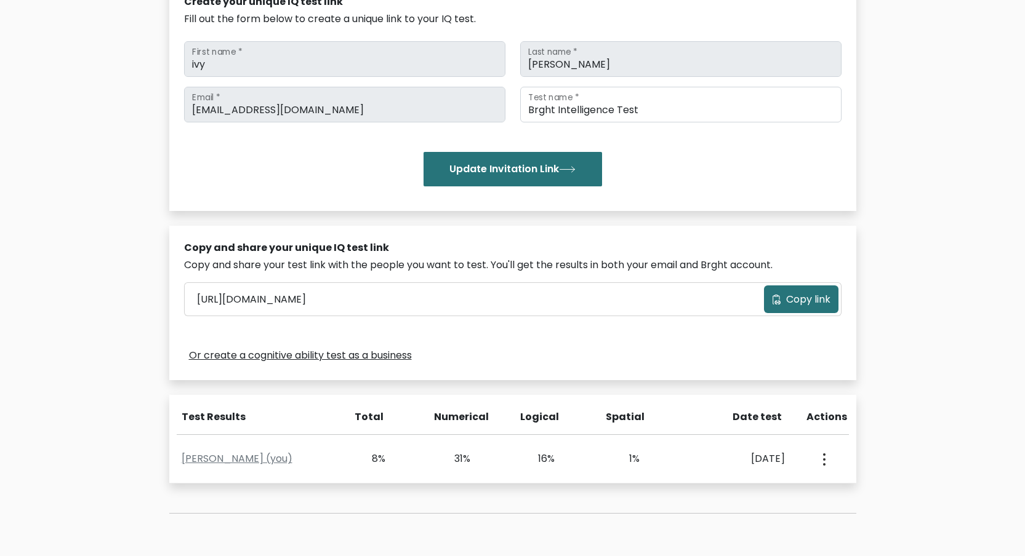
scroll to position [161, 0]
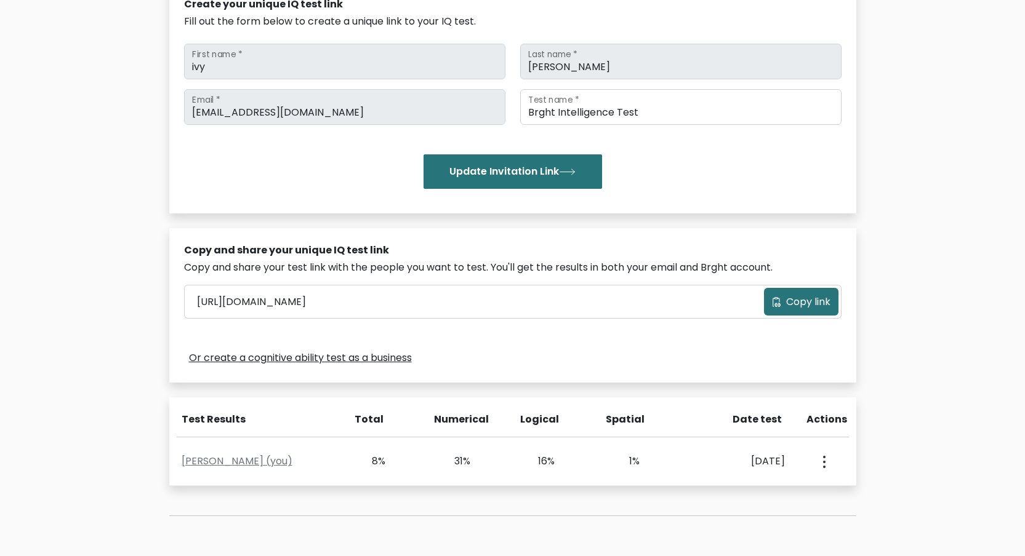
click at [810, 303] on span "Copy link" at bounding box center [808, 302] width 44 height 15
